Goal: Information Seeking & Learning: Learn about a topic

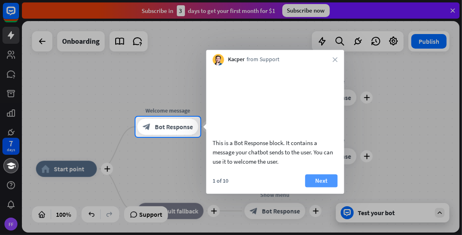
click at [316, 187] on button "Next" at bounding box center [321, 180] width 32 height 13
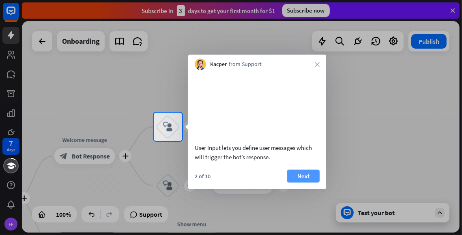
click at [301, 183] on button "Next" at bounding box center [303, 176] width 32 height 13
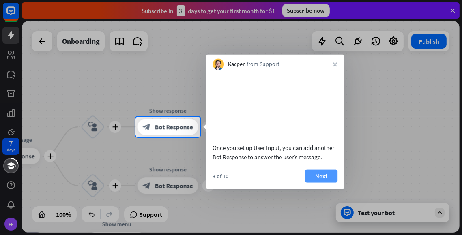
click at [318, 183] on button "Next" at bounding box center [321, 176] width 32 height 13
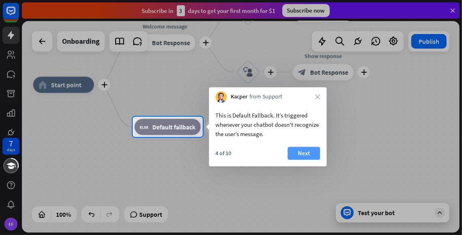
click at [306, 156] on button "Next" at bounding box center [304, 153] width 32 height 13
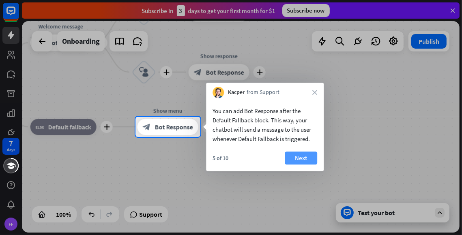
click at [301, 159] on button "Next" at bounding box center [301, 158] width 32 height 13
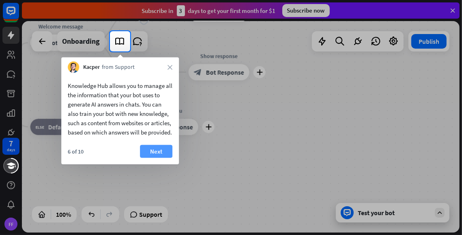
click at [156, 158] on button "Next" at bounding box center [156, 151] width 32 height 13
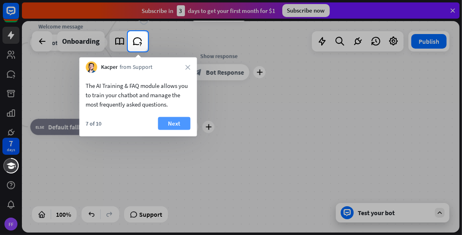
click at [164, 120] on button "Next" at bounding box center [174, 123] width 32 height 13
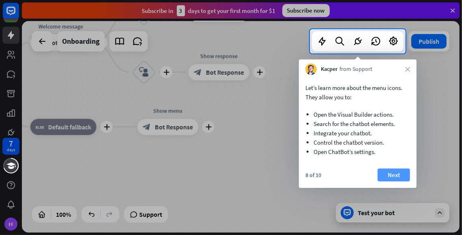
click at [387, 179] on button "Next" at bounding box center [394, 175] width 32 height 13
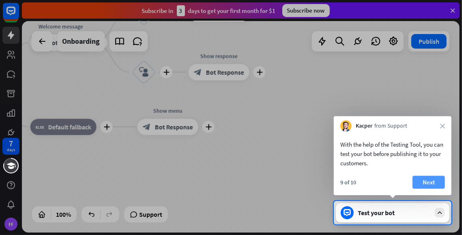
click at [433, 185] on button "Next" at bounding box center [429, 182] width 32 height 13
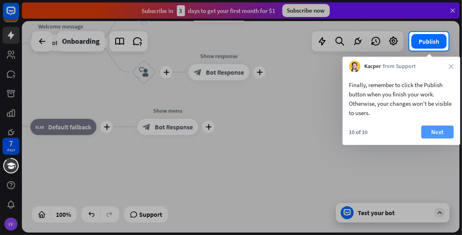
click at [430, 134] on button "Next" at bounding box center [437, 132] width 32 height 13
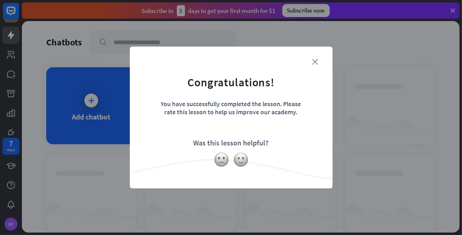
click at [315, 61] on icon "close" at bounding box center [315, 62] width 6 height 6
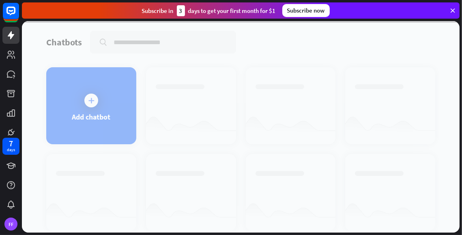
click at [97, 99] on div at bounding box center [241, 127] width 438 height 212
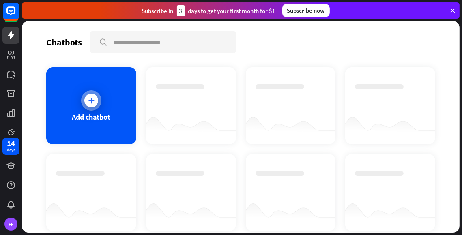
click at [96, 99] on div at bounding box center [91, 101] width 14 height 14
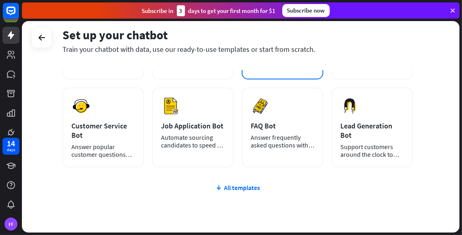
scroll to position [110, 0]
click at [234, 188] on div "All templates" at bounding box center [237, 187] width 350 height 8
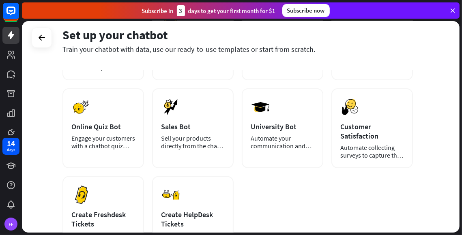
scroll to position [208, 0]
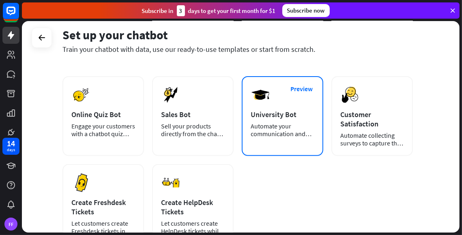
click at [291, 110] on div "University Bot" at bounding box center [283, 114] width 64 height 9
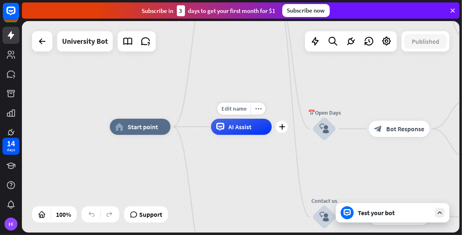
click at [230, 129] on span "AI Assist" at bounding box center [239, 127] width 23 height 8
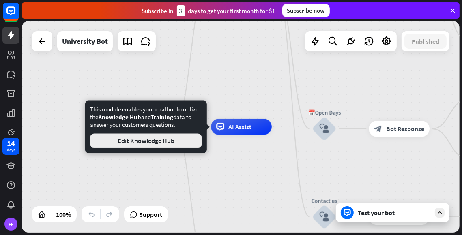
click at [142, 141] on button "Edit Knowledge Hub" at bounding box center [146, 141] width 112 height 15
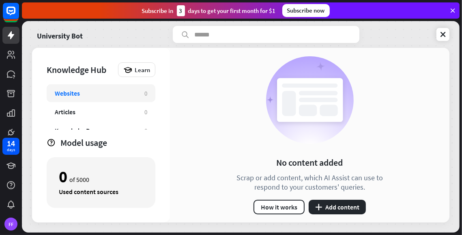
scroll to position [46, 0]
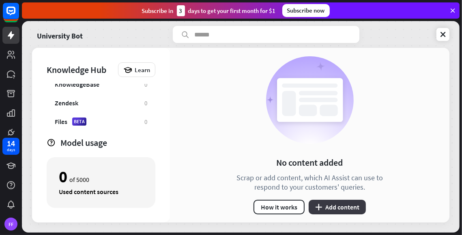
click at [326, 206] on button "plus Add content" at bounding box center [337, 207] width 57 height 15
